Goal: Information Seeking & Learning: Find contact information

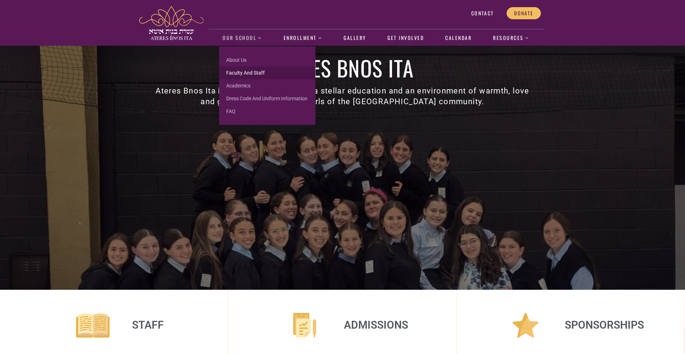
click at [248, 75] on link "Faculty and Staff" at bounding box center [267, 72] width 96 height 13
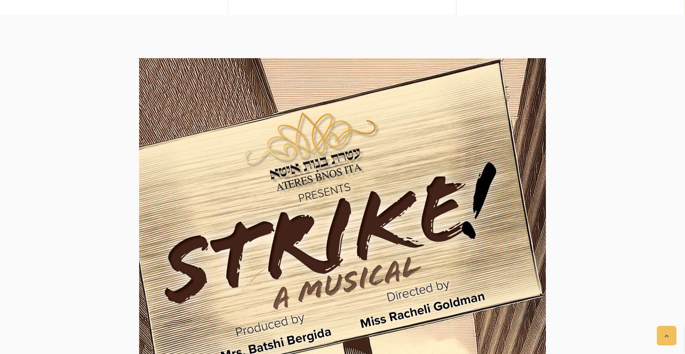
scroll to position [401, 0]
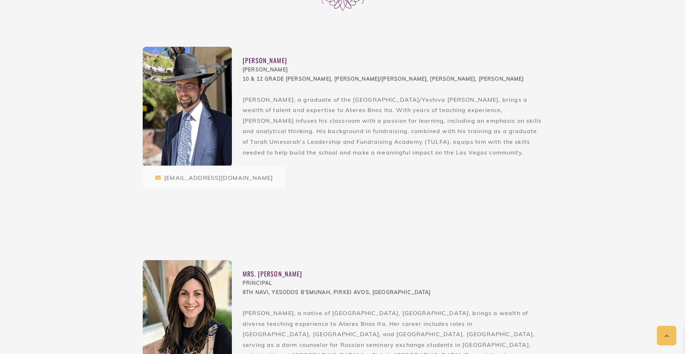
scroll to position [237, 0]
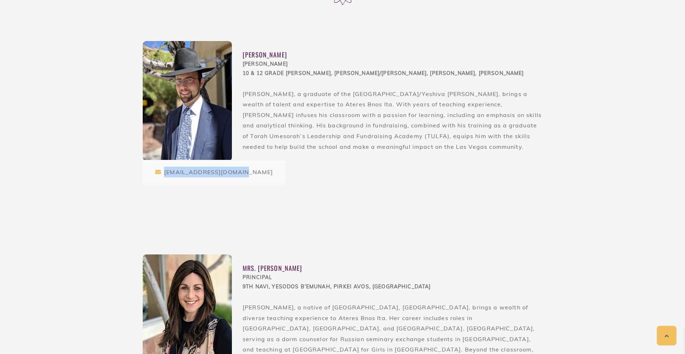
drag, startPoint x: 239, startPoint y: 172, endPoint x: 162, endPoint y: 172, distance: 77.1
click at [162, 172] on div "cschwartz@atereslv.org" at bounding box center [214, 172] width 143 height 22
copy div "cschwartz@atereslv.org"
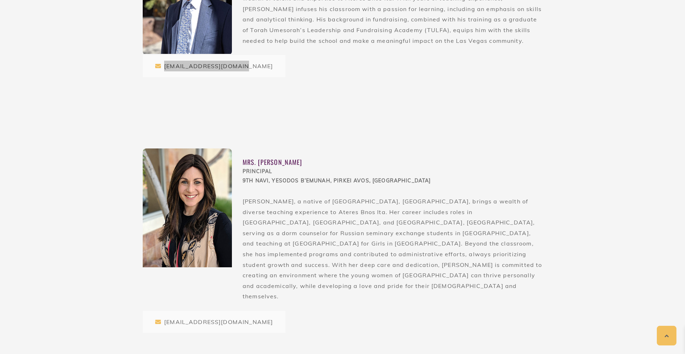
scroll to position [369, 0]
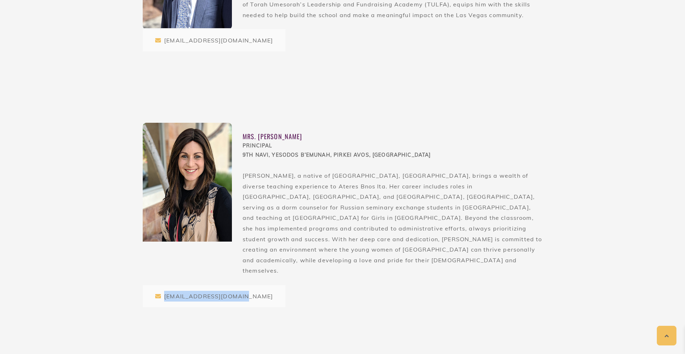
drag, startPoint x: 238, startPoint y: 275, endPoint x: 166, endPoint y: 276, distance: 71.7
click at [163, 285] on div "sschwartz@atereslv.org" at bounding box center [214, 296] width 143 height 22
copy div "sschwartz@atereslv.org"
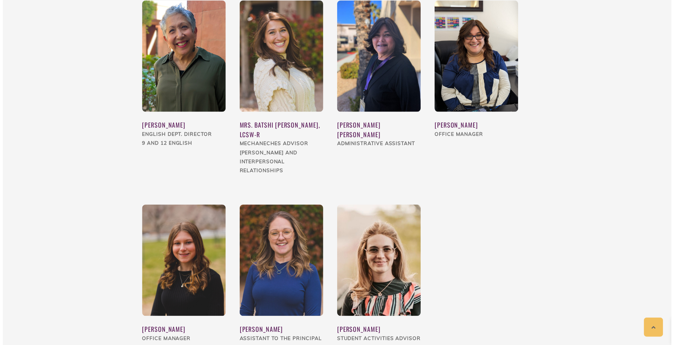
scroll to position [746, 0]
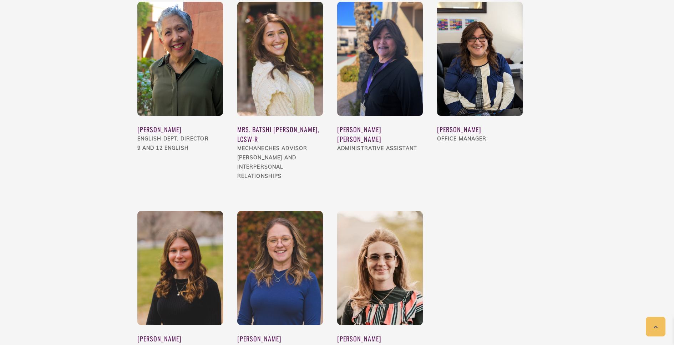
drag, startPoint x: 198, startPoint y: 105, endPoint x: 135, endPoint y: 104, distance: 63.5
copy div "Mrs. Sue Slocum"
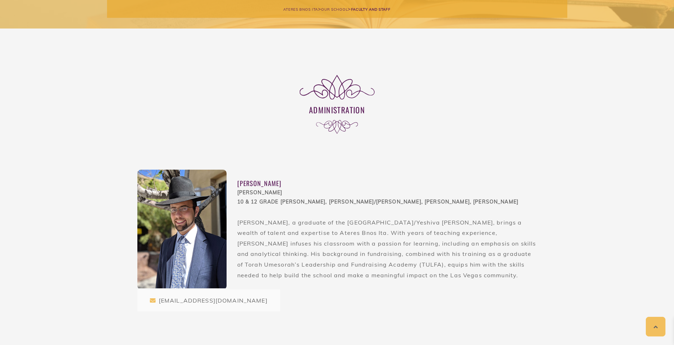
scroll to position [112, 0]
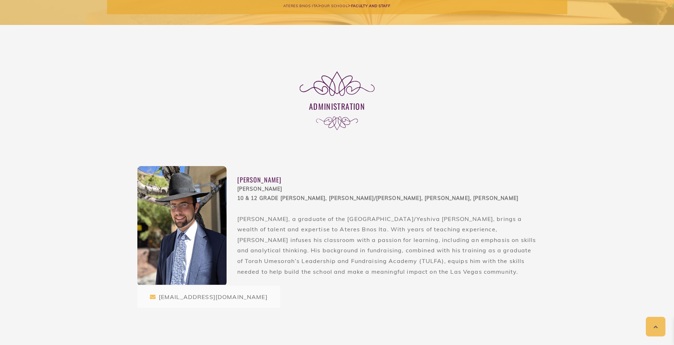
drag, startPoint x: 317, startPoint y: 183, endPoint x: 242, endPoint y: 176, distance: 75.6
click at [238, 181] on div "[PERSON_NAME]" at bounding box center [387, 180] width 300 height 10
copy div "[PERSON_NAME]"
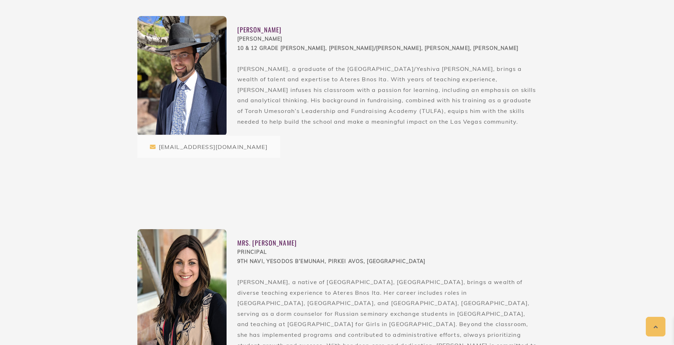
scroll to position [265, 0]
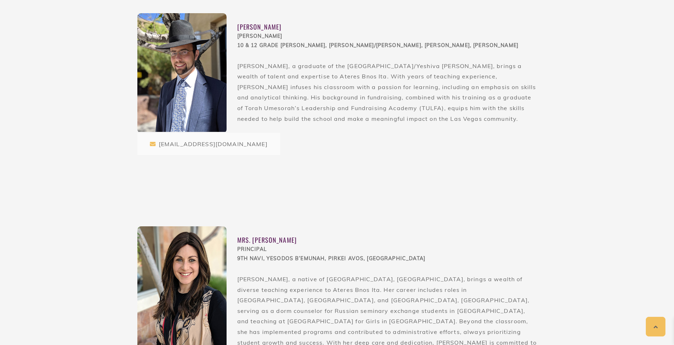
drag, startPoint x: 309, startPoint y: 239, endPoint x: 237, endPoint y: 240, distance: 72.4
click at [237, 240] on div "Mrs. [PERSON_NAME]" at bounding box center [387, 241] width 300 height 10
copy div "Mrs. [PERSON_NAME]"
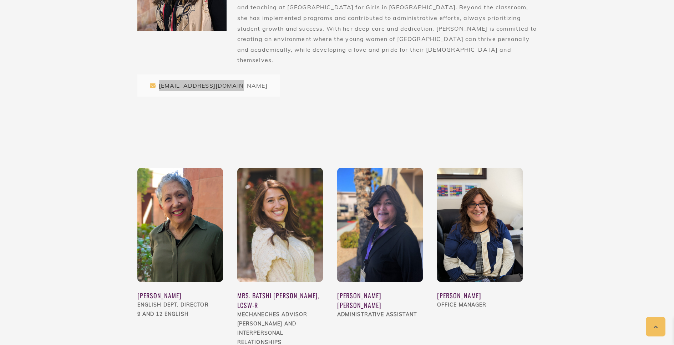
scroll to position [580, 0]
drag, startPoint x: 212, startPoint y: 283, endPoint x: 139, endPoint y: 285, distance: 73.2
click at [138, 300] on div "English Dept. Director 9 and 12 English" at bounding box center [180, 309] width 86 height 19
copy div "English Dept. Director"
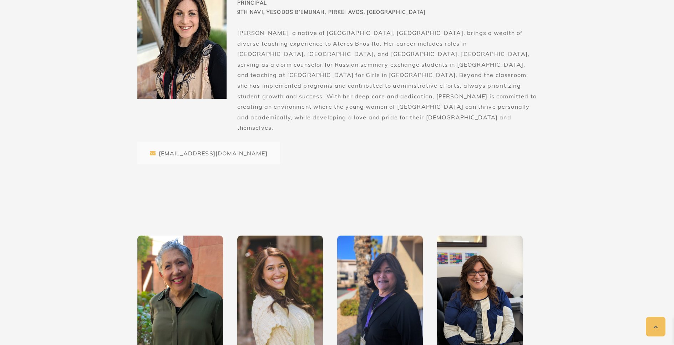
scroll to position [511, 0]
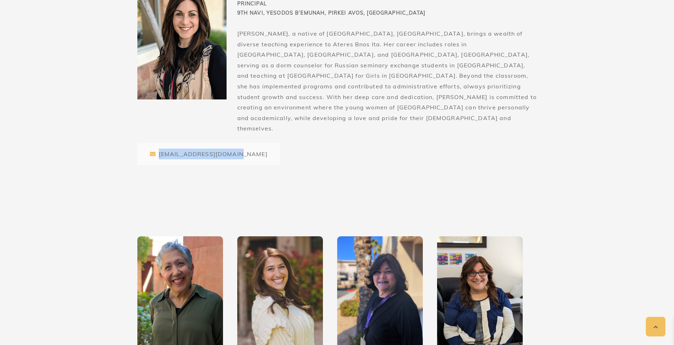
drag, startPoint x: 235, startPoint y: 136, endPoint x: 153, endPoint y: 136, distance: 81.7
click at [153, 143] on div "sschwartz@atereslv.org" at bounding box center [208, 154] width 143 height 22
copy div "sschwartz@atereslv.org"
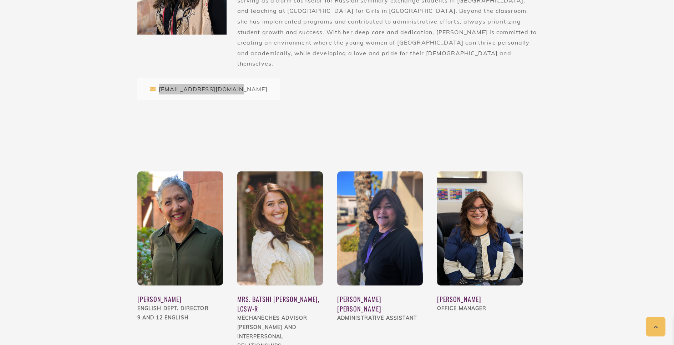
scroll to position [632, 0]
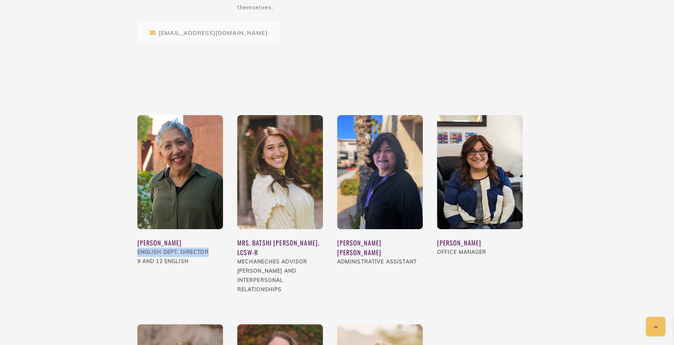
drag, startPoint x: 213, startPoint y: 232, endPoint x: 139, endPoint y: 232, distance: 74.6
copy div "English Dept. Director"
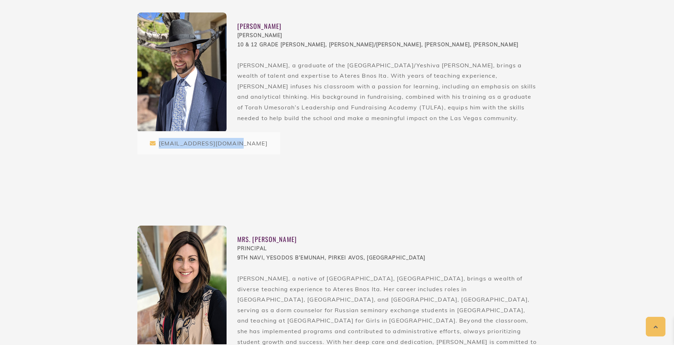
scroll to position [266, 0]
drag, startPoint x: 238, startPoint y: 145, endPoint x: 160, endPoint y: 143, distance: 77.5
click at [158, 144] on div "cschwartz@atereslv.org" at bounding box center [208, 143] width 143 height 22
copy div "cschwartz@atereslv.org"
